Goal: Task Accomplishment & Management: Manage account settings

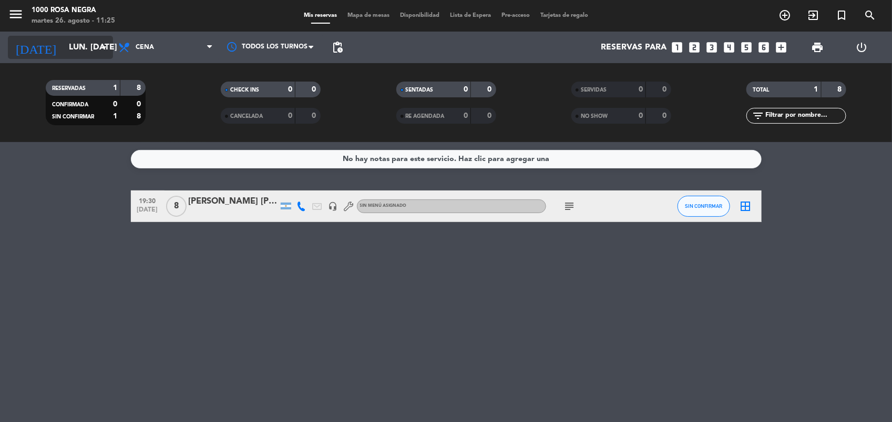
click at [103, 40] on input "lun. [DATE]" at bounding box center [119, 47] width 111 height 21
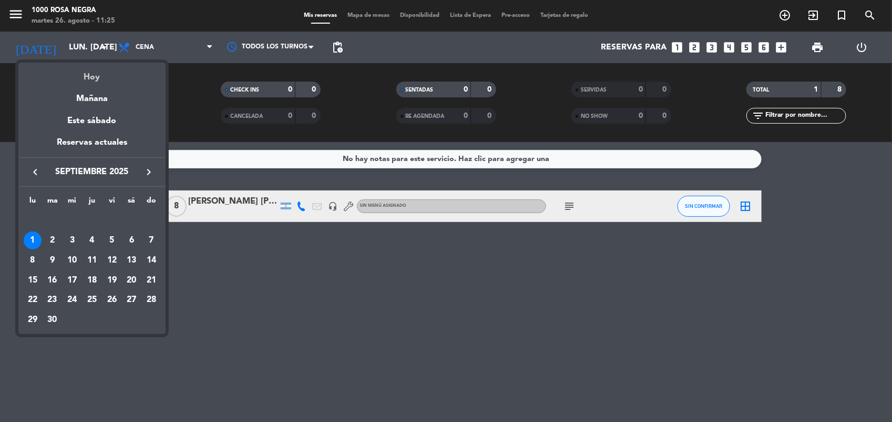
click at [98, 71] on div "Hoy" at bounding box center [91, 74] width 147 height 22
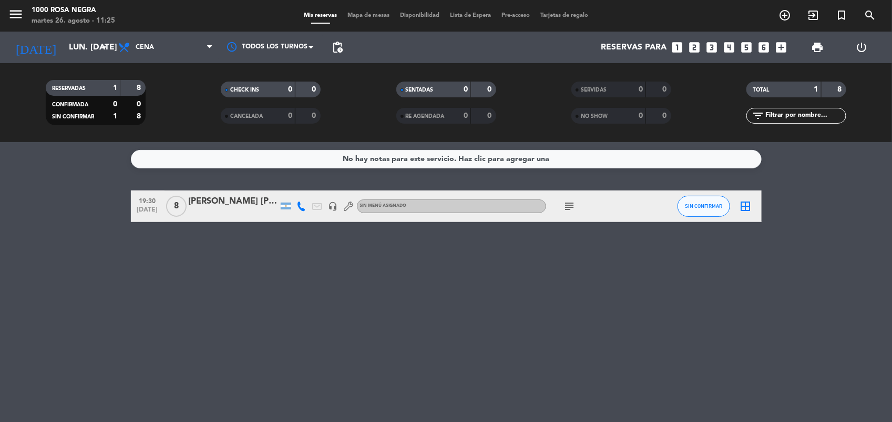
type input "[DATE] ago."
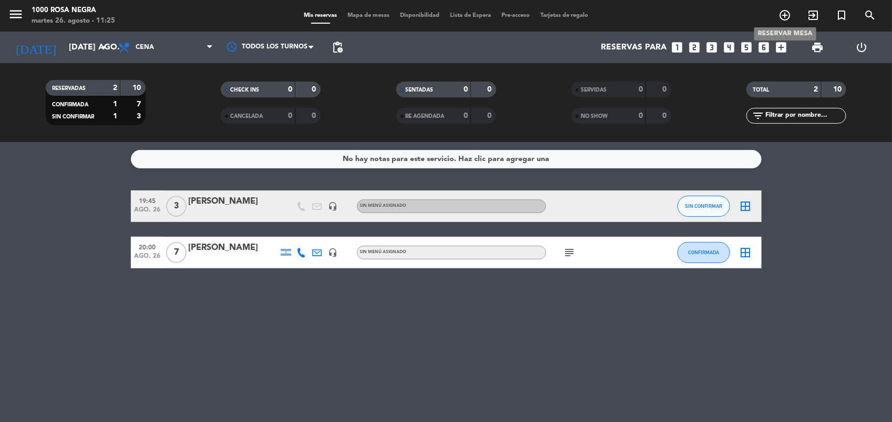
click at [785, 11] on icon "add_circle_outline" at bounding box center [785, 15] width 13 height 13
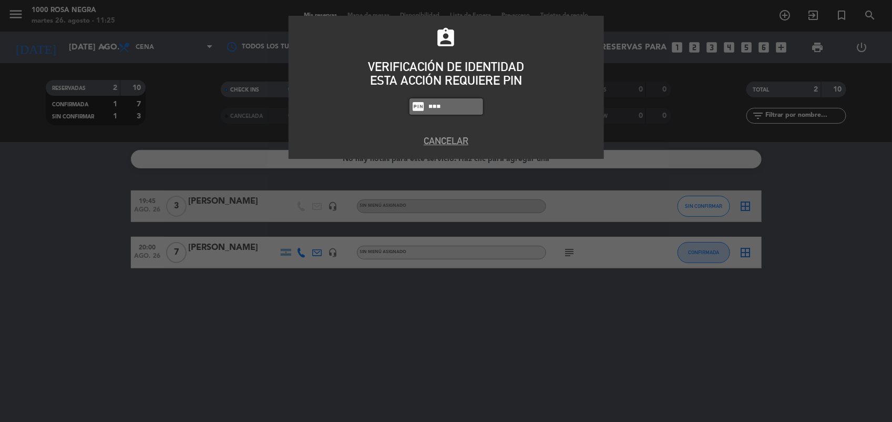
type input "5508"
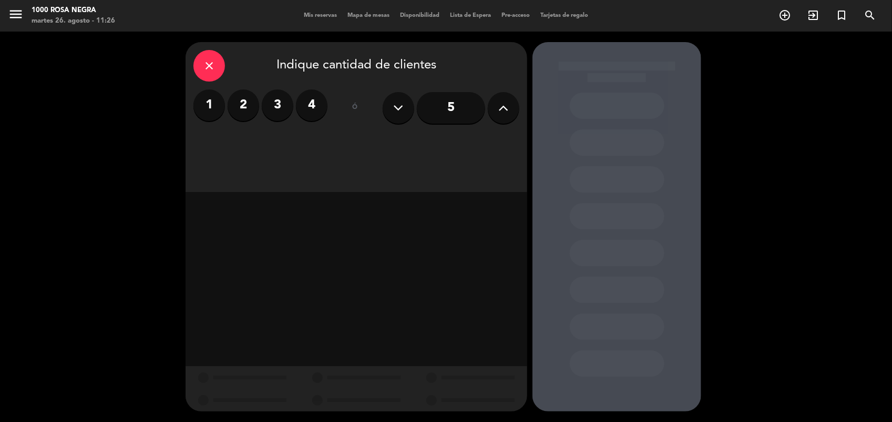
click at [280, 108] on label "3" at bounding box center [278, 105] width 32 height 32
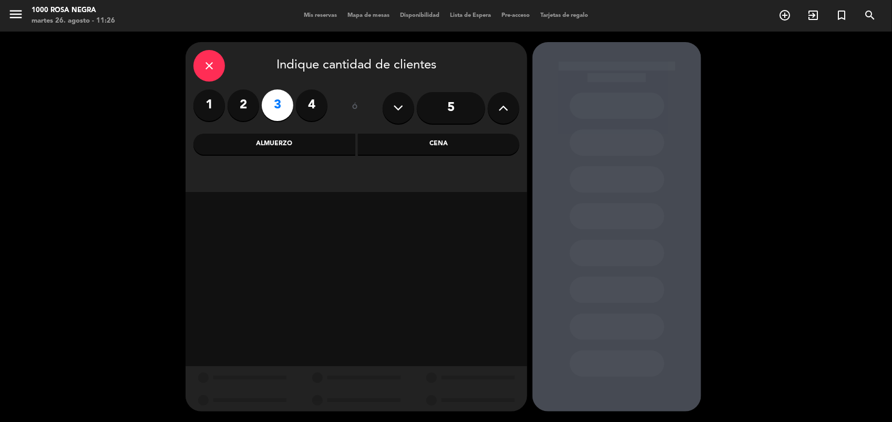
click at [293, 141] on div "Almuerzo" at bounding box center [274, 144] width 162 height 21
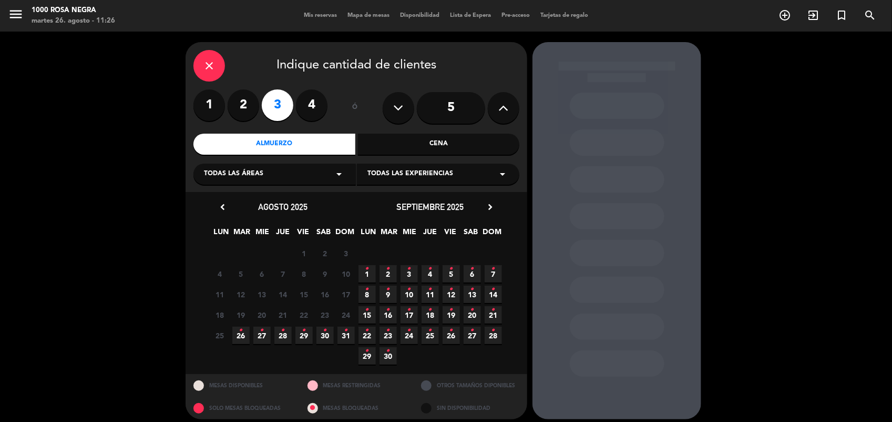
click at [261, 334] on icon "•" at bounding box center [262, 330] width 4 height 17
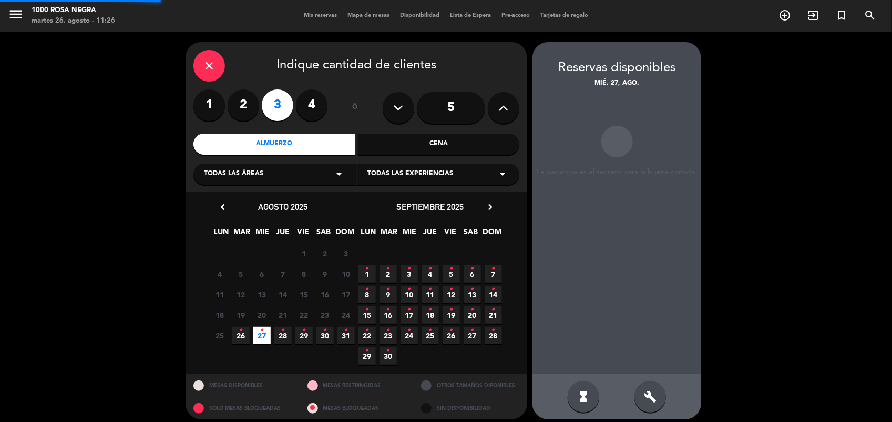
scroll to position [6, 0]
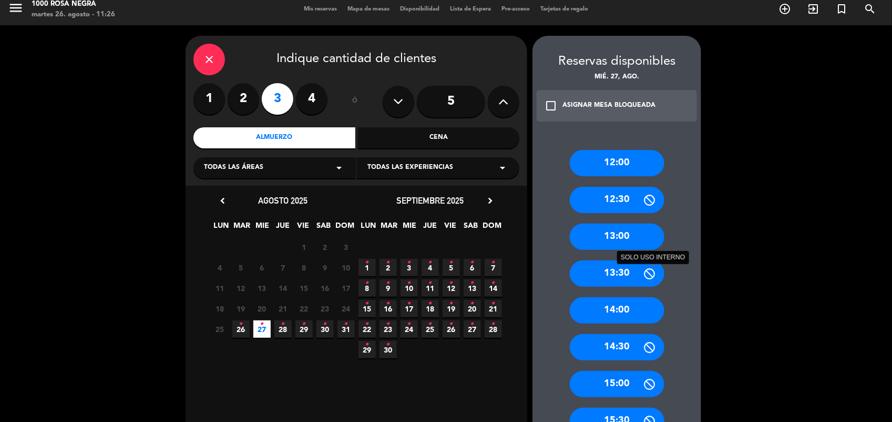
click at [642, 268] on div "13:30 SOLO USO INTERNO" at bounding box center [617, 273] width 95 height 26
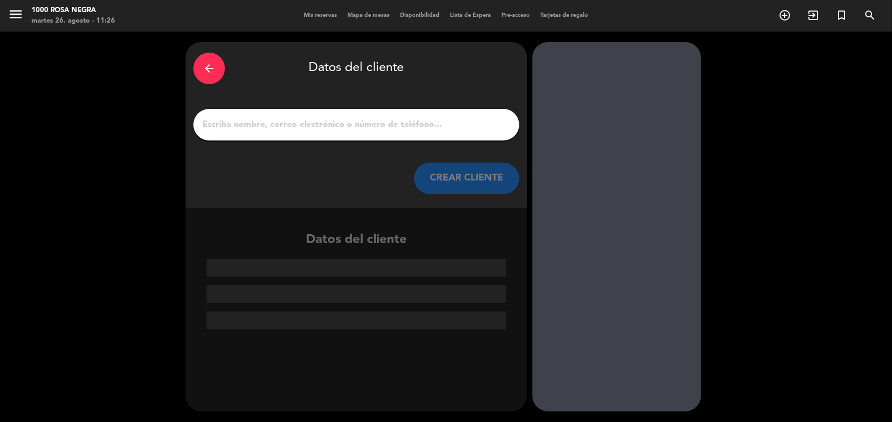
scroll to position [0, 0]
click at [367, 127] on input "1" at bounding box center [356, 124] width 310 height 15
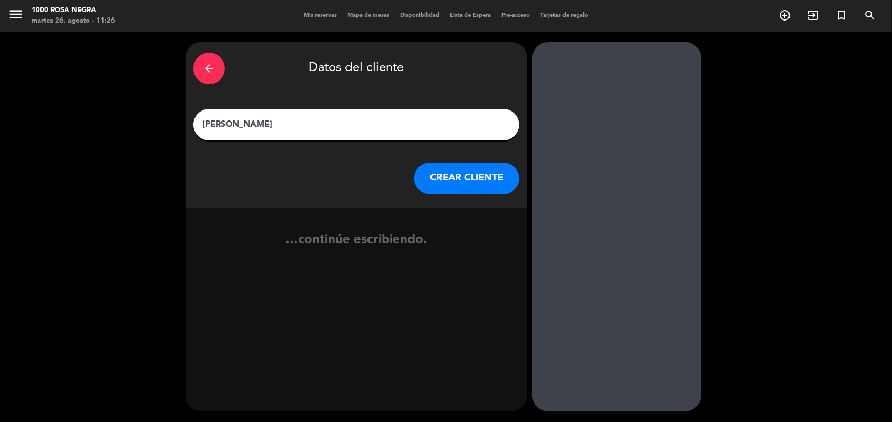
type input "[PERSON_NAME]"
click at [447, 177] on button "CREAR CLIENTE" at bounding box center [466, 178] width 105 height 32
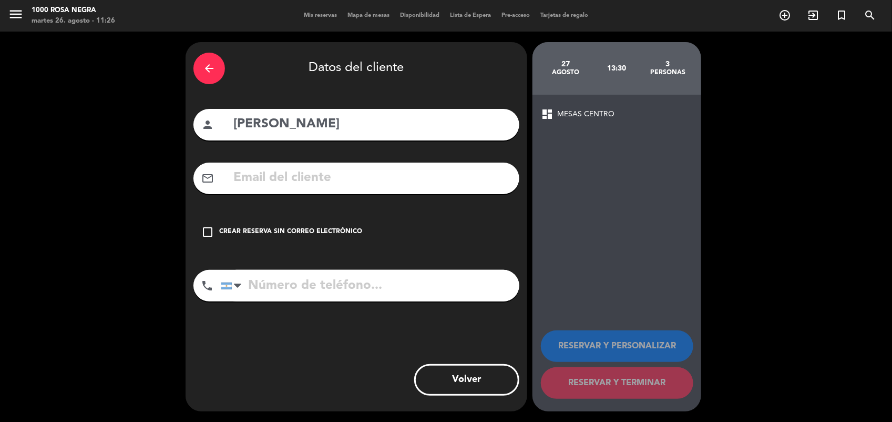
click at [209, 229] on icon "check_box_outline_blank" at bounding box center [207, 232] width 13 height 13
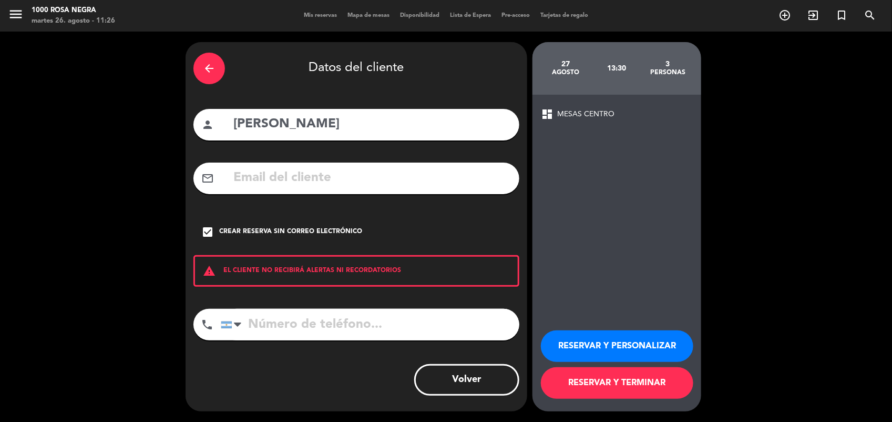
click at [395, 124] on input "[PERSON_NAME]" at bounding box center [371, 125] width 279 height 22
type input "[PERSON_NAME]"
click at [604, 338] on button "RESERVAR Y PERSONALIZAR" at bounding box center [617, 346] width 152 height 32
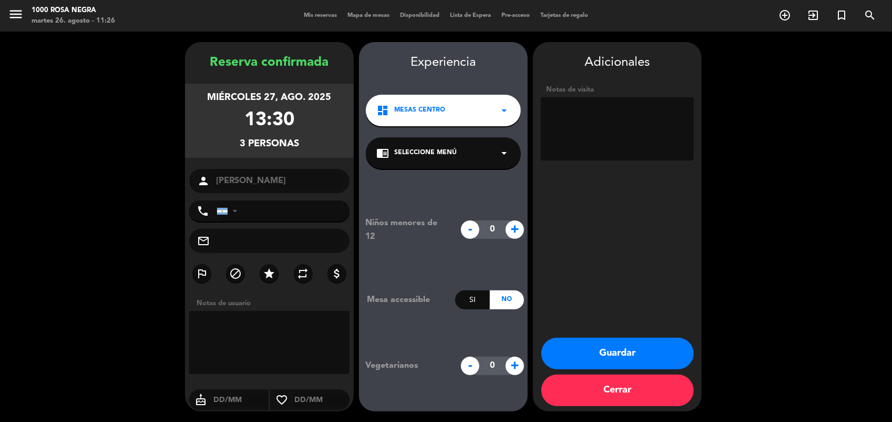
click at [560, 126] on textarea at bounding box center [617, 128] width 153 height 63
type textarea "BOX"
click at [651, 352] on button "Guardar" at bounding box center [618, 354] width 152 height 32
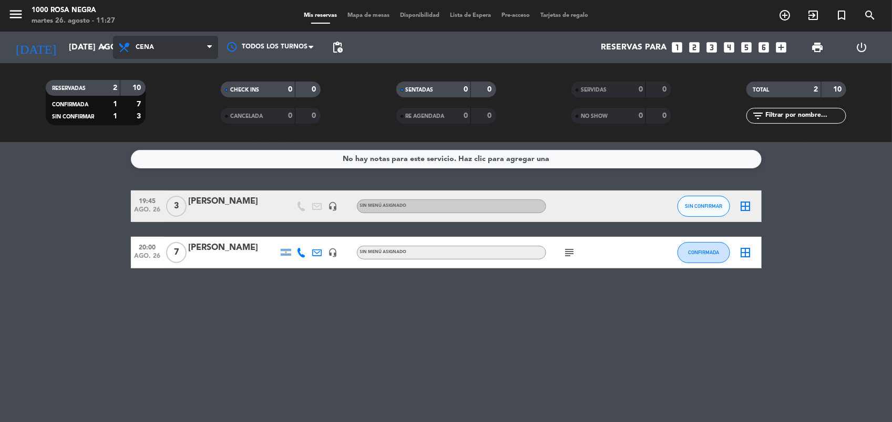
click at [206, 50] on span "Cena" at bounding box center [165, 47] width 105 height 23
click at [191, 87] on div "menu 1000 [PERSON_NAME] Negra martes 26. agosto - 11:27 Mis reservas Mapa de me…" at bounding box center [446, 71] width 892 height 142
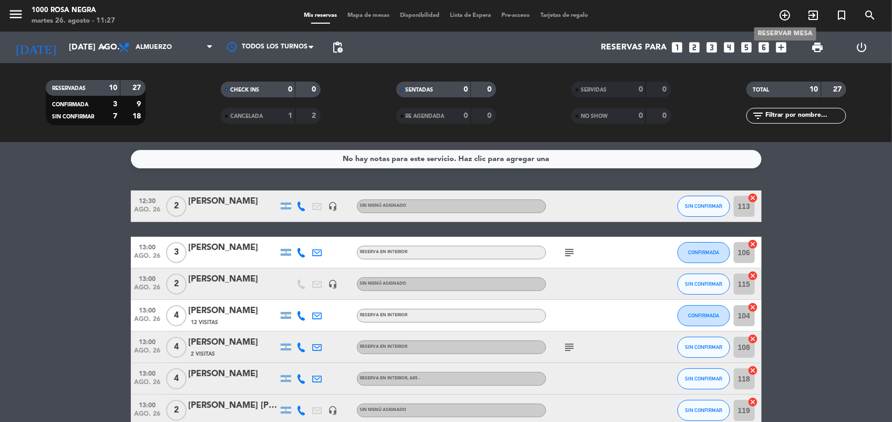
click at [779, 13] on icon "add_circle_outline" at bounding box center [785, 15] width 13 height 13
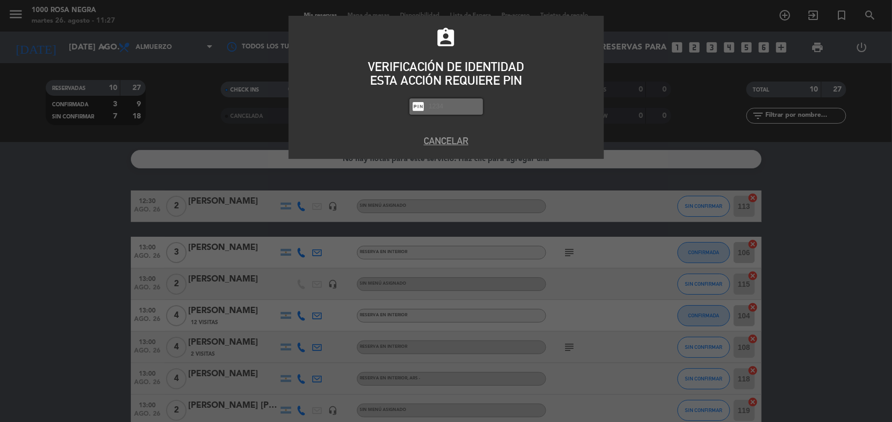
click at [692, 114] on div "assignment_ind VERIFICACIÓN DE IDENTIDAD ESTA ACCIÓN REQUIERE PIN fiber_pin PAS…" at bounding box center [446, 211] width 892 height 422
click at [454, 138] on button "Cancelar" at bounding box center [447, 141] width 300 height 14
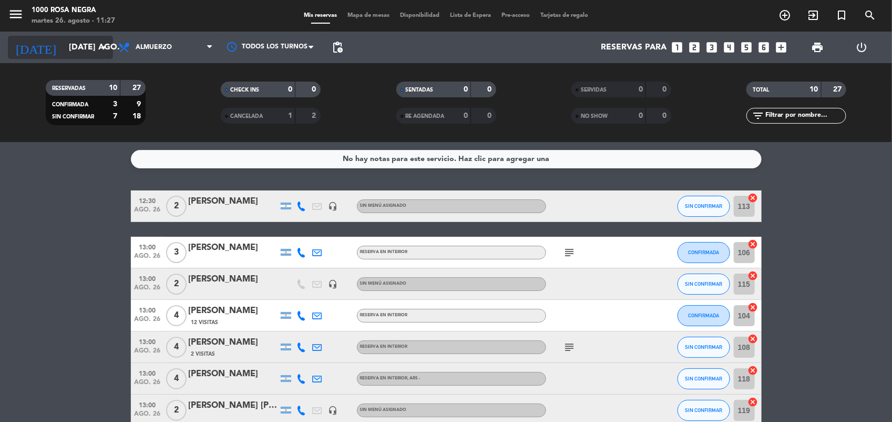
click at [106, 45] on icon "arrow_drop_down" at bounding box center [104, 47] width 13 height 13
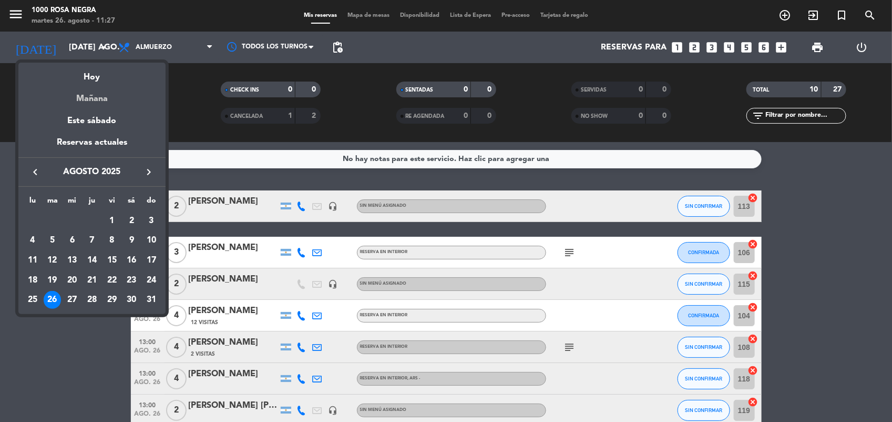
click at [128, 97] on div "Mañana" at bounding box center [91, 95] width 147 height 22
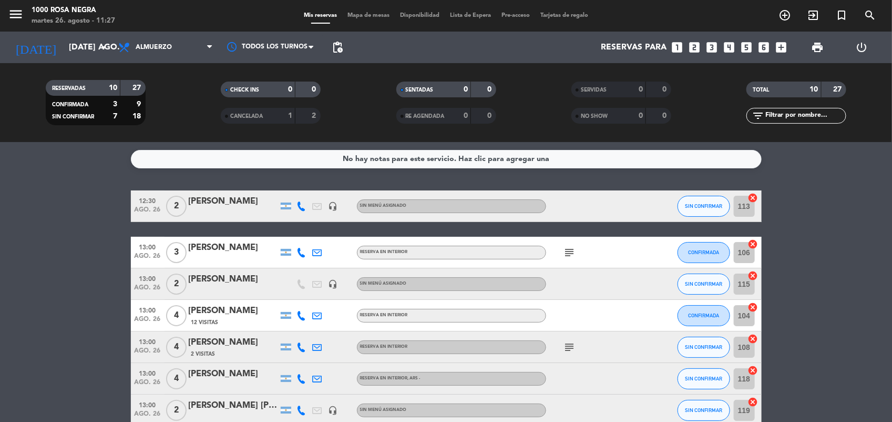
type input "mié. 27 ago."
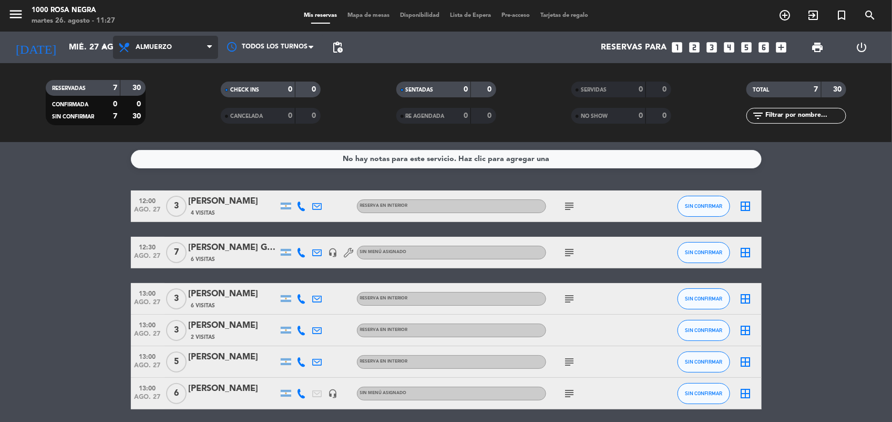
click at [205, 42] on span "Almuerzo" at bounding box center [165, 47] width 105 height 23
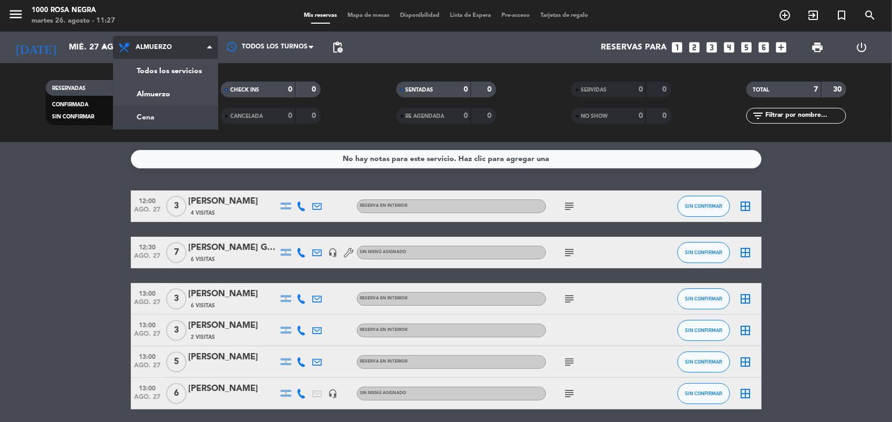
click at [187, 114] on div "menu 1000 [PERSON_NAME] Negra martes 26. agosto - 11:27 Mis reservas Mapa de me…" at bounding box center [446, 71] width 892 height 142
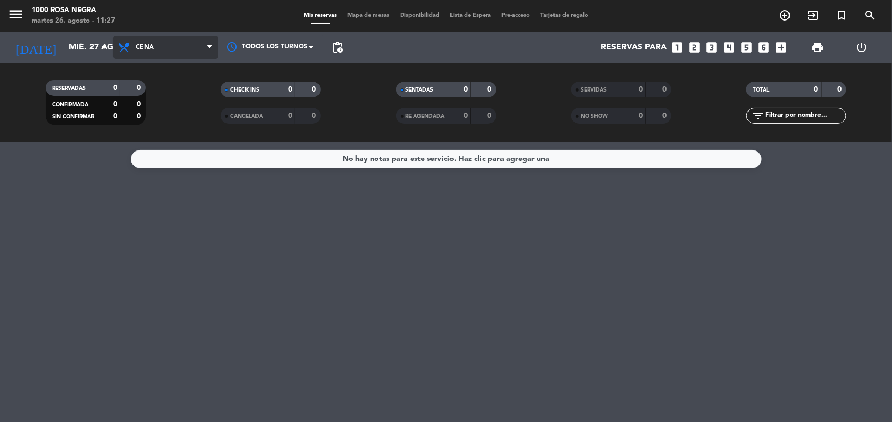
click at [207, 39] on span "Cena" at bounding box center [165, 47] width 105 height 23
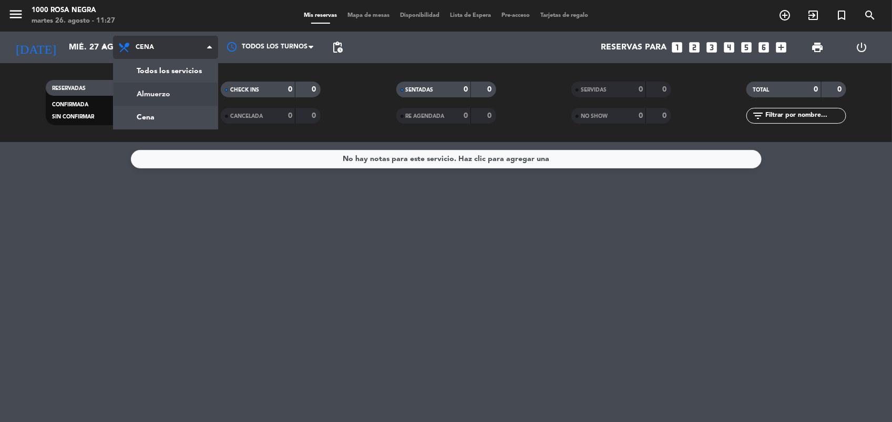
click at [196, 91] on div "menu 1000 [PERSON_NAME] Negra martes 26. agosto - 11:27 Mis reservas Mapa de me…" at bounding box center [446, 71] width 892 height 142
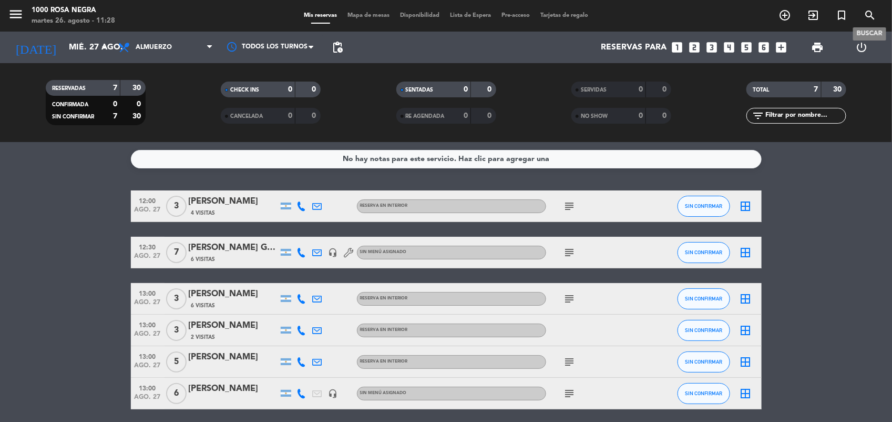
click at [868, 15] on icon "search" at bounding box center [870, 15] width 13 height 13
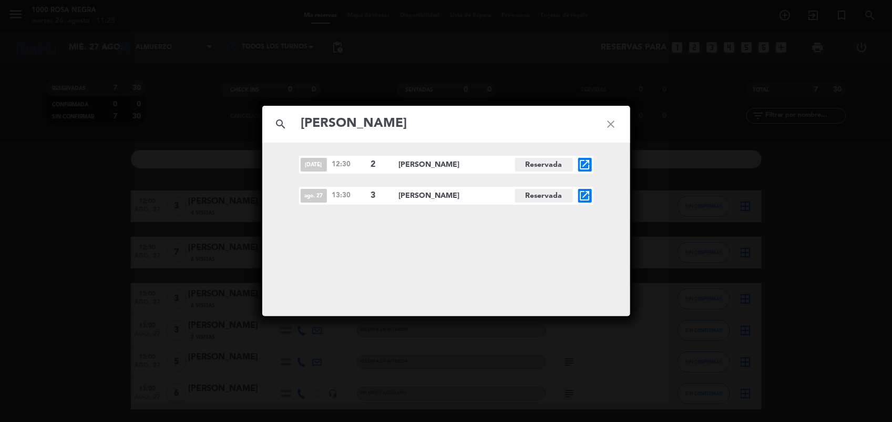
type input "[PERSON_NAME]"
click at [584, 164] on icon "open_in_new" at bounding box center [585, 164] width 13 height 13
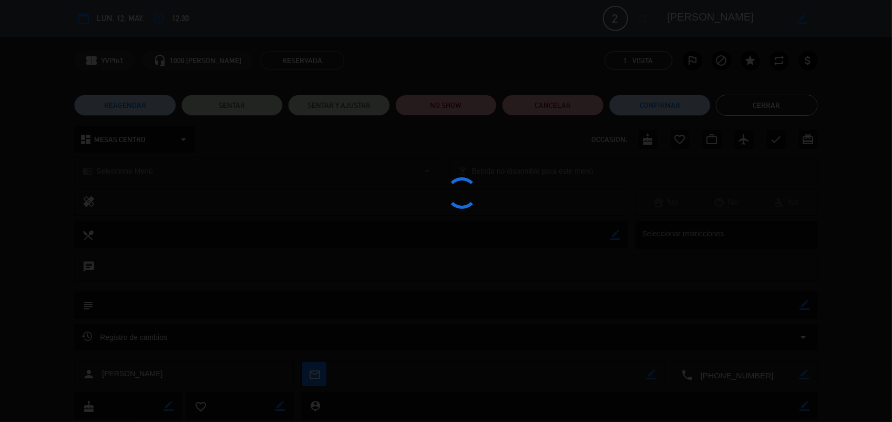
type input "[DATE] ago."
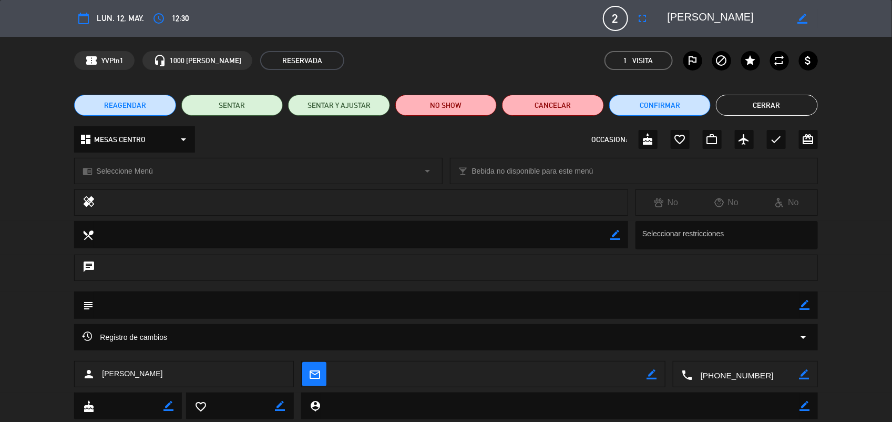
click at [767, 109] on button "Cerrar" at bounding box center [766, 105] width 101 height 21
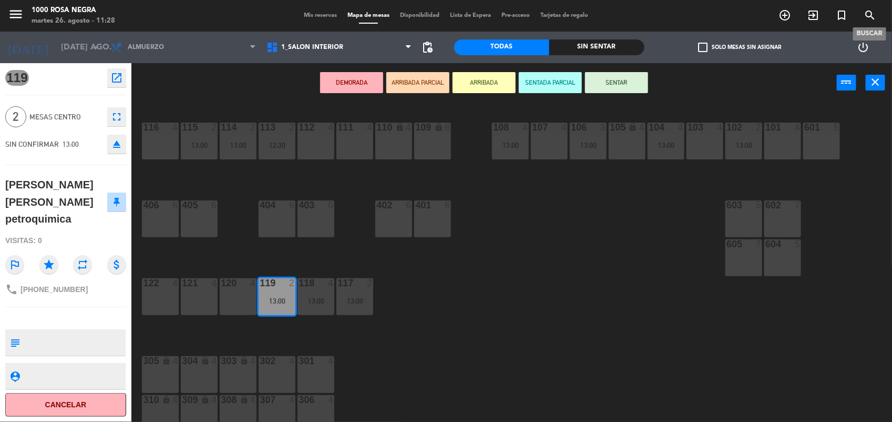
click at [871, 17] on icon "search" at bounding box center [870, 15] width 13 height 13
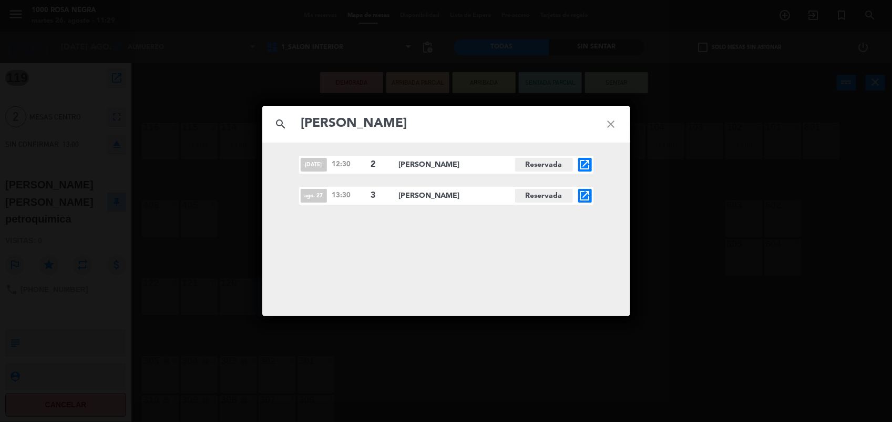
type input "[PERSON_NAME]"
click at [582, 197] on icon "open_in_new" at bounding box center [585, 195] width 13 height 13
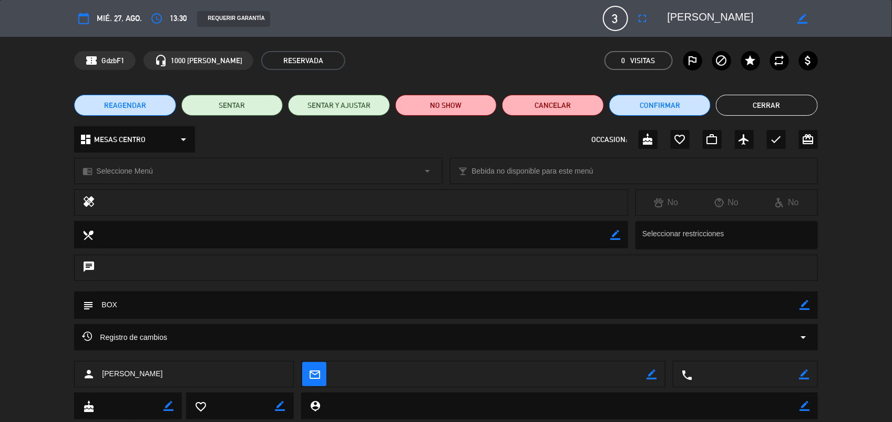
click at [717, 101] on button "Cerrar" at bounding box center [766, 105] width 101 height 21
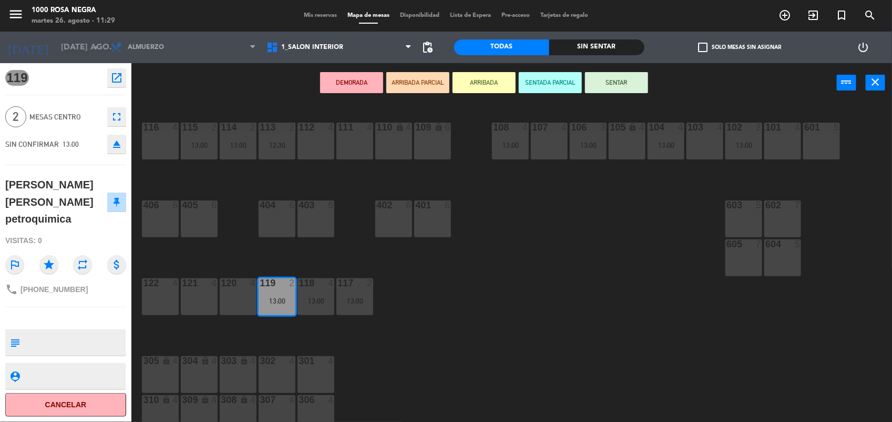
click at [171, 15] on div "menu 1000 [PERSON_NAME] Negra martes 26. agosto - 11:29" at bounding box center [111, 16] width 223 height 25
